Goal: Task Accomplishment & Management: Use online tool/utility

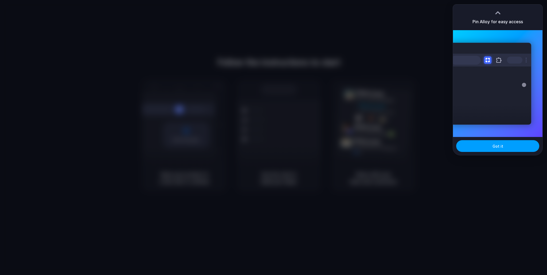
click at [499, 147] on span "Got it" at bounding box center [497, 146] width 11 height 6
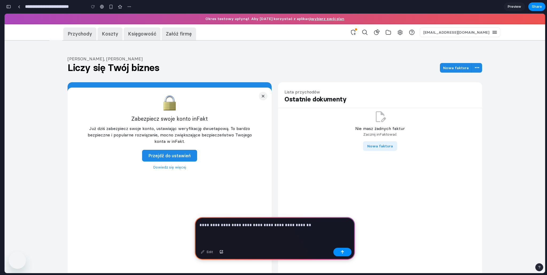
click at [218, 222] on p "**********" at bounding box center [273, 225] width 148 height 6
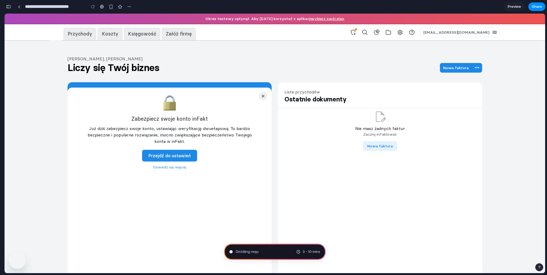
type input "**********"
